Goal: Task Accomplishment & Management: Use online tool/utility

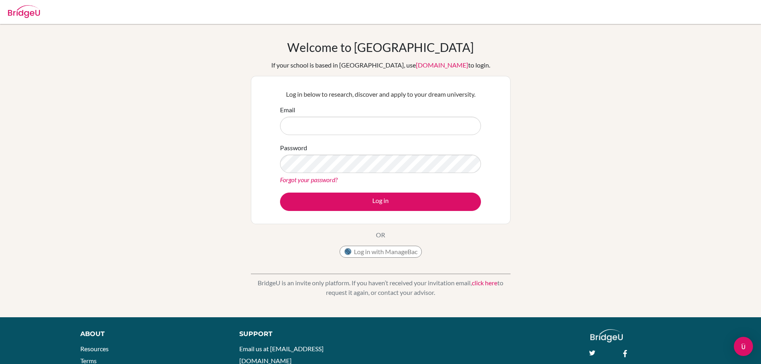
type input "[EMAIL_ADDRESS][DOMAIN_NAME]"
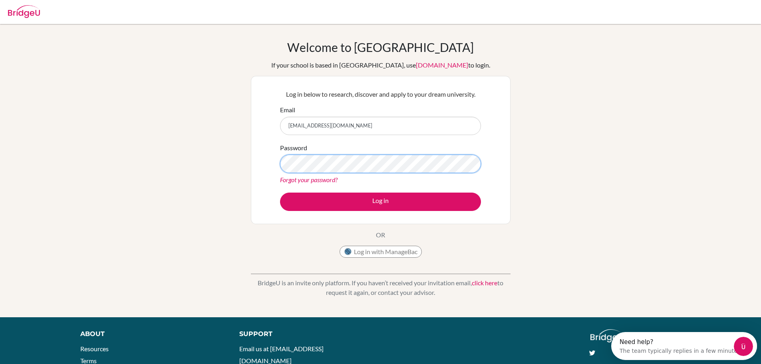
click at [280, 193] on button "Log in" at bounding box center [380, 202] width 201 height 18
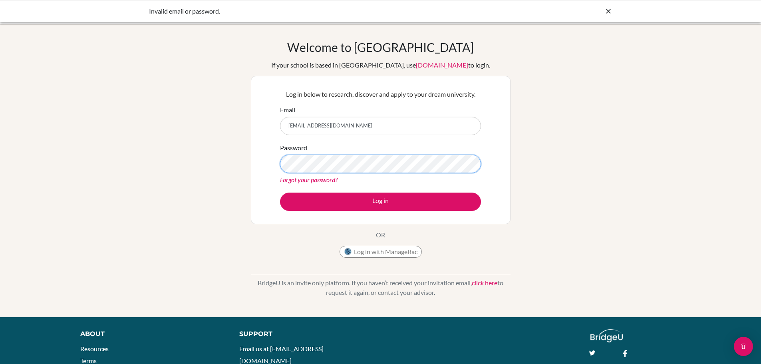
click at [280, 193] on button "Log in" at bounding box center [380, 202] width 201 height 18
click at [387, 252] on button "Log in with ManageBac" at bounding box center [381, 252] width 82 height 12
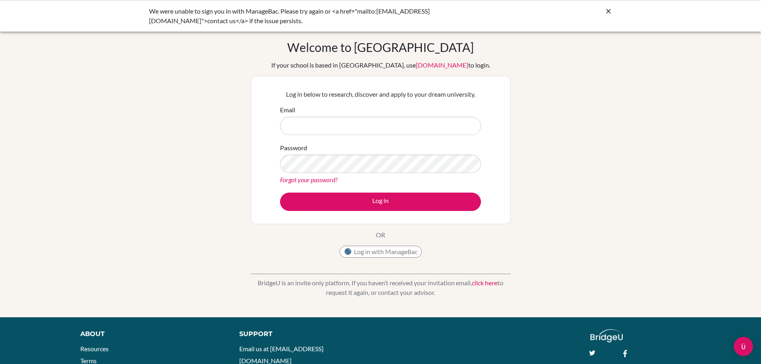
click at [387, 258] on div "Log in with ManageBac" at bounding box center [381, 254] width 82 height 16
click at [390, 248] on button "Log in with ManageBac" at bounding box center [381, 252] width 82 height 12
